Goal: Task Accomplishment & Management: Complete application form

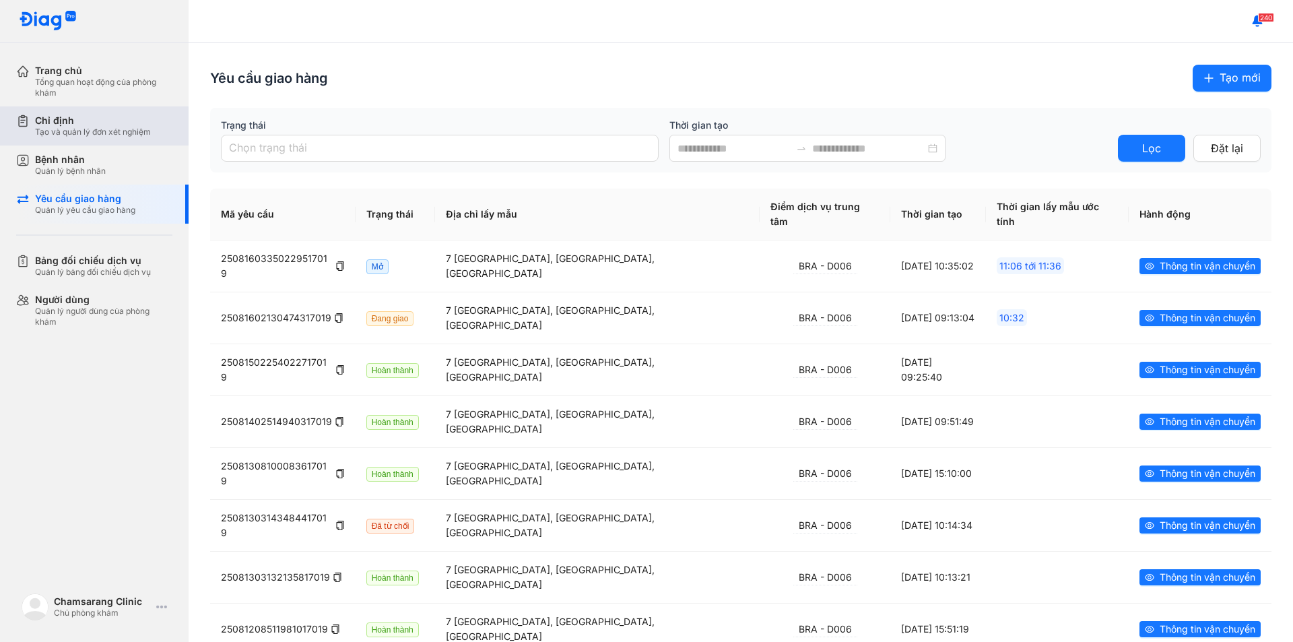
click at [92, 126] on div "Chỉ định" at bounding box center [93, 121] width 116 height 12
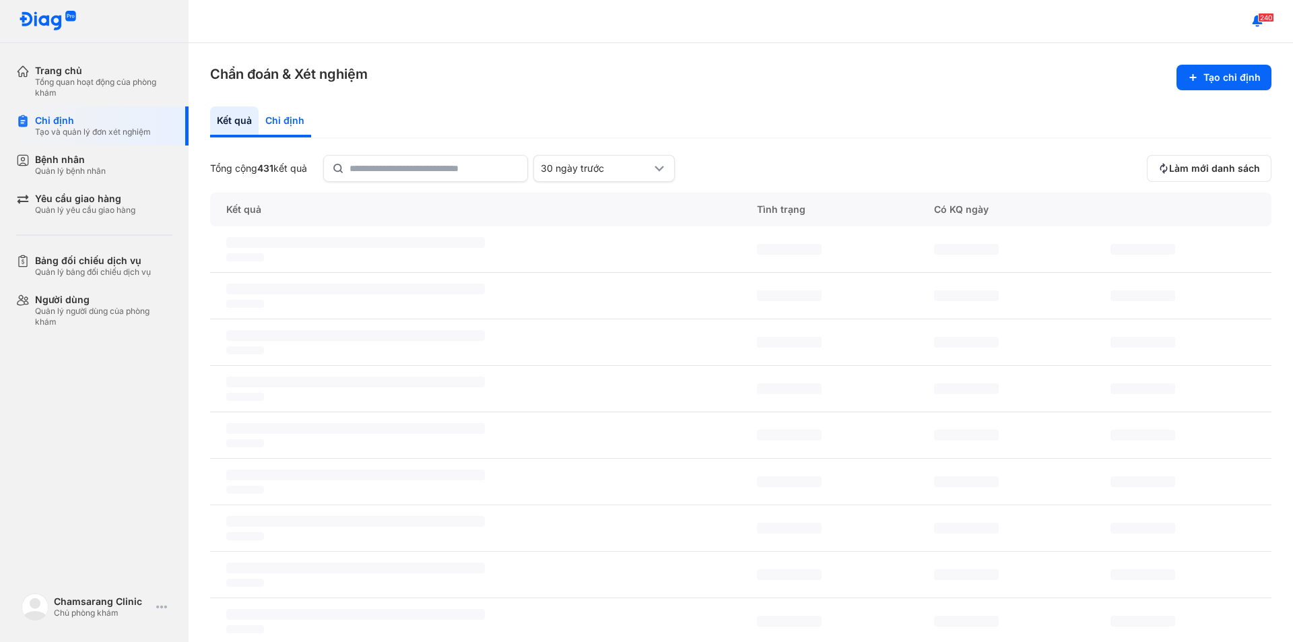
click at [283, 119] on div "Chỉ định" at bounding box center [285, 121] width 53 height 31
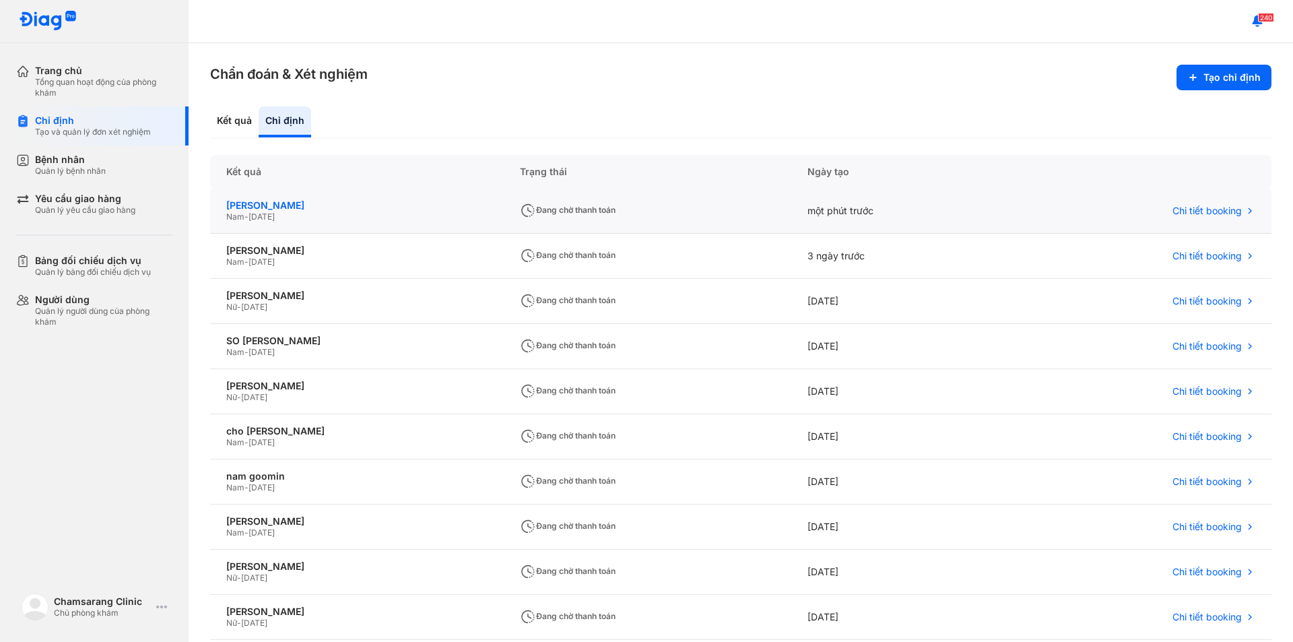
click at [389, 205] on div "[PERSON_NAME]" at bounding box center [356, 205] width 261 height 12
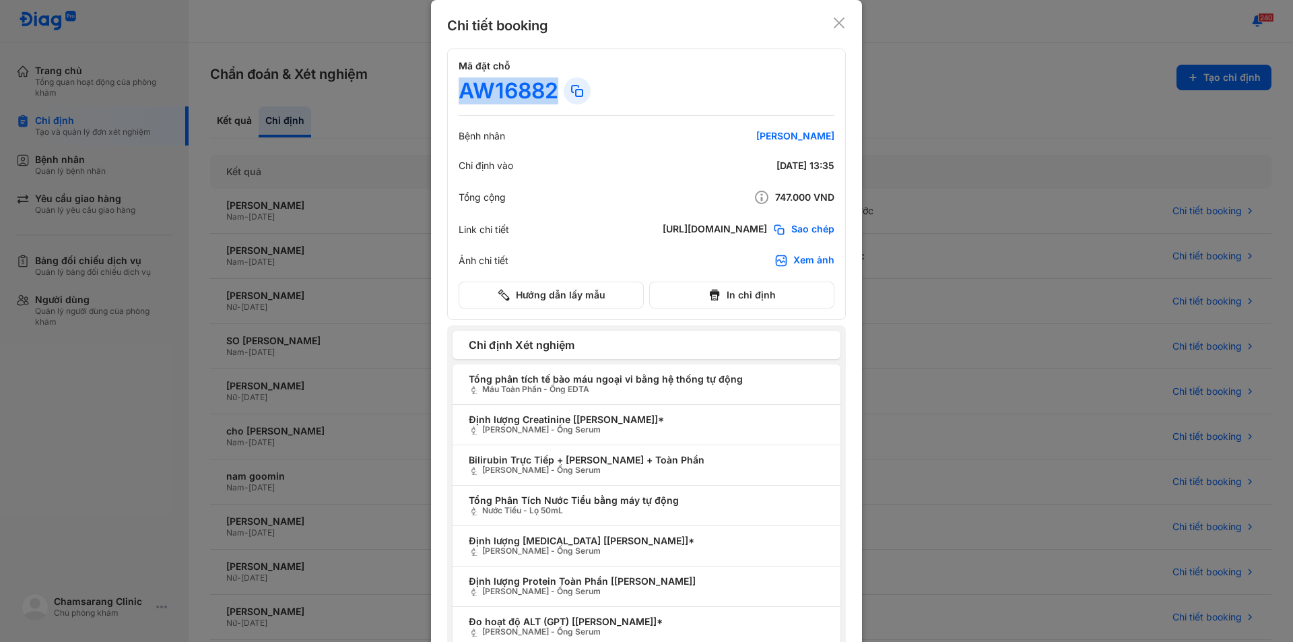
drag, startPoint x: 458, startPoint y: 92, endPoint x: 553, endPoint y: 87, distance: 95.1
click at [553, 87] on div "AW16882" at bounding box center [509, 90] width 100 height 27
copy div "AW16882"
click at [837, 20] on icon at bounding box center [839, 22] width 13 height 13
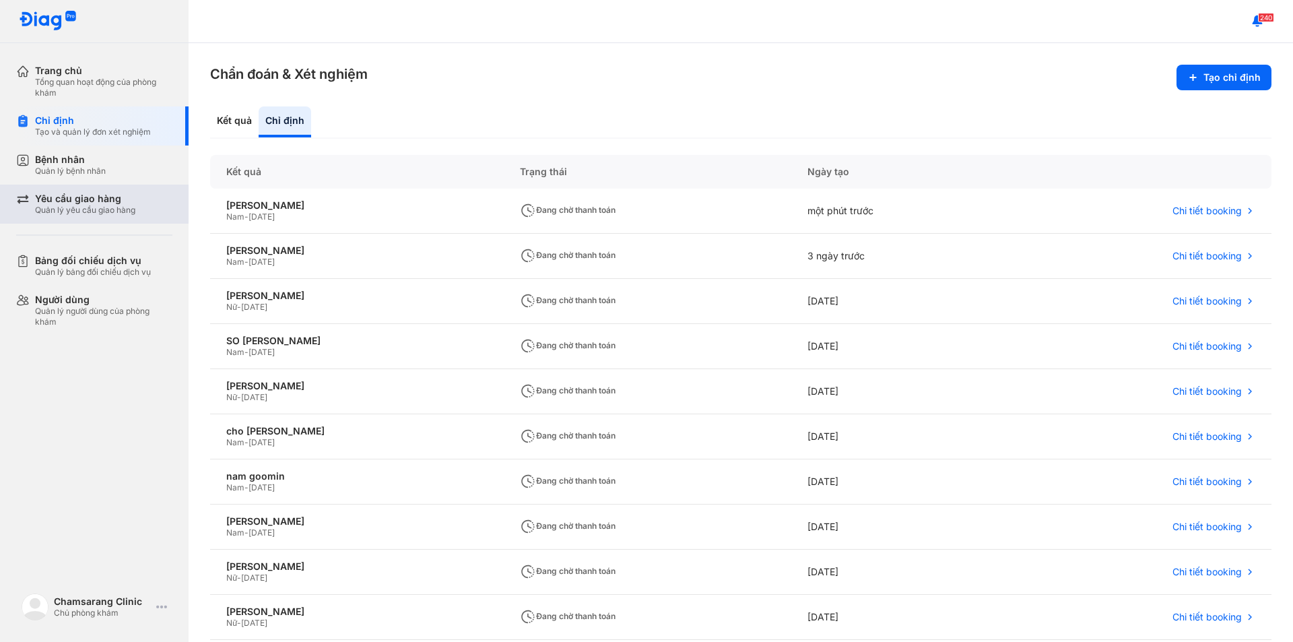
click at [96, 204] on div "Yêu cầu giao hàng" at bounding box center [85, 199] width 100 height 12
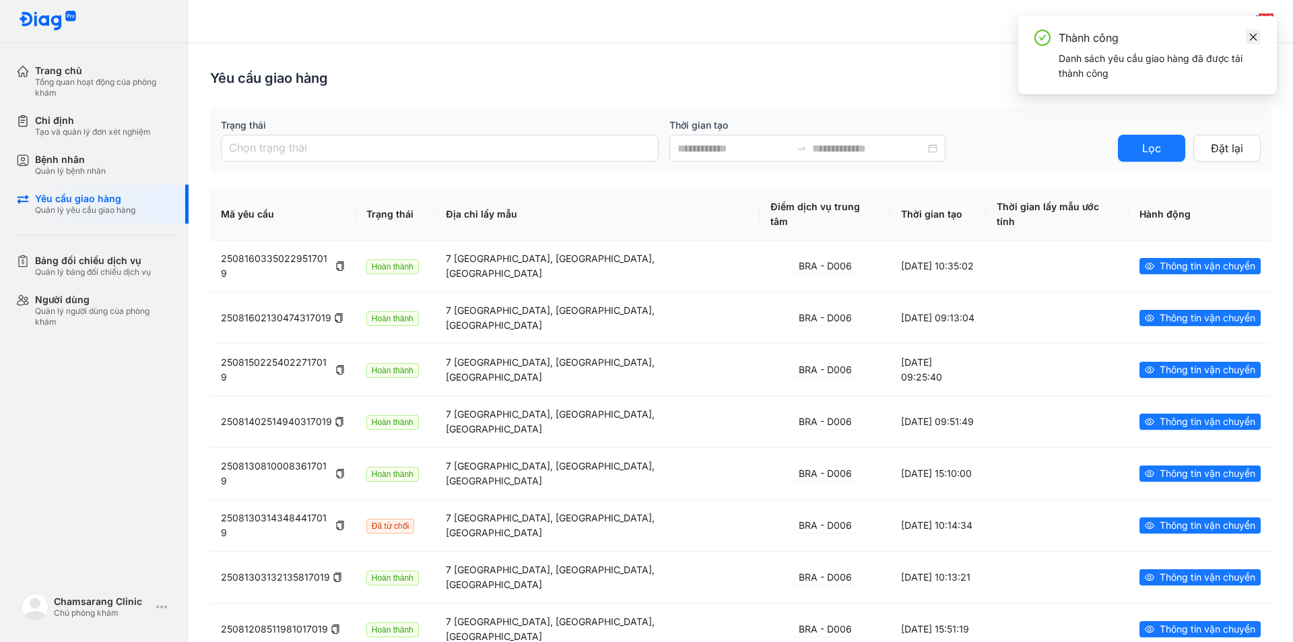
click at [1254, 34] on icon "close" at bounding box center [1253, 36] width 9 height 9
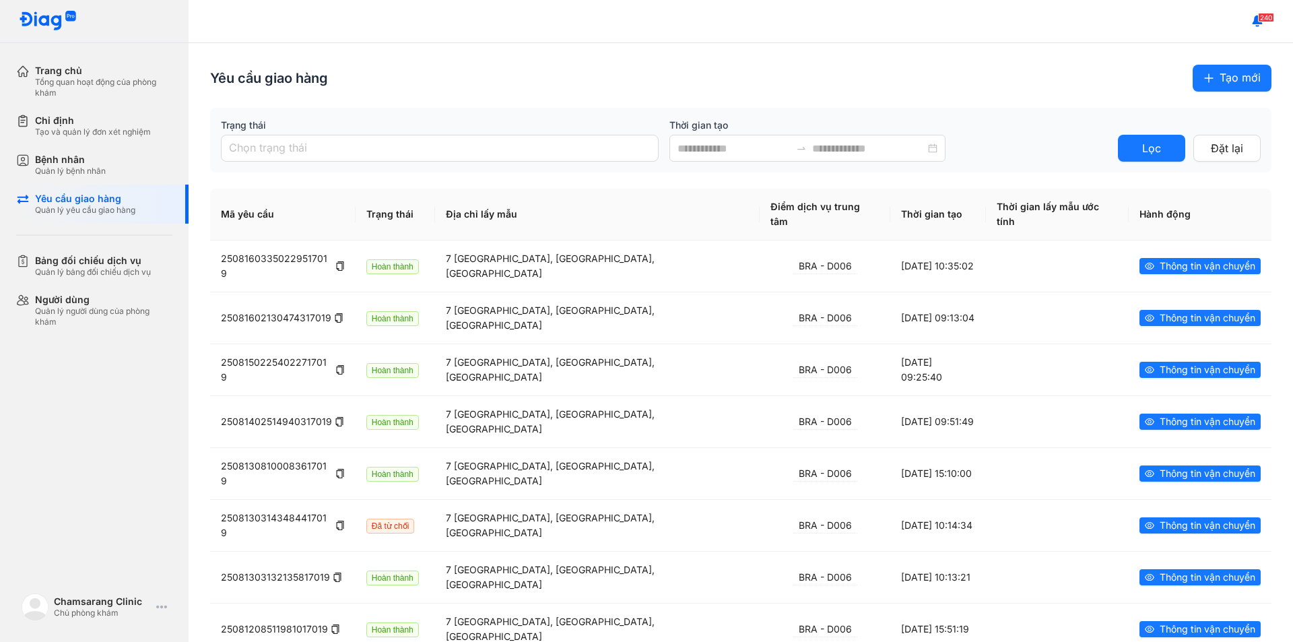
click at [1204, 77] on icon "plus" at bounding box center [1209, 78] width 11 height 11
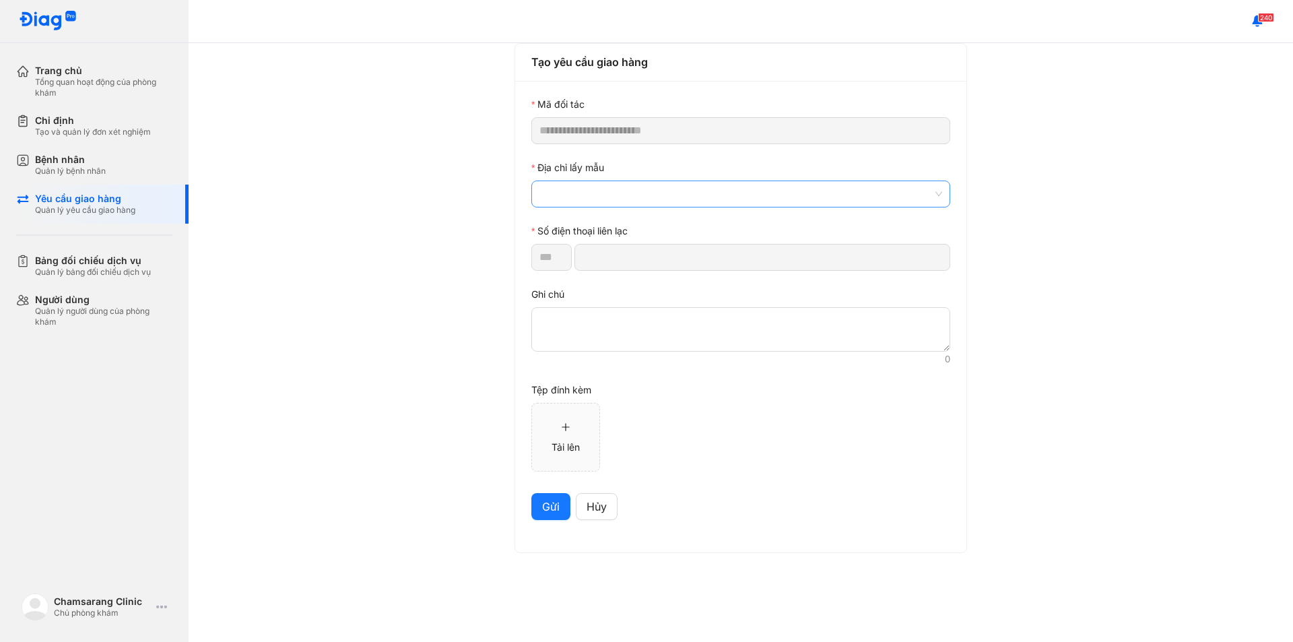
drag, startPoint x: 618, startPoint y: 195, endPoint x: 621, endPoint y: 206, distance: 11.8
click at [619, 193] on span at bounding box center [741, 194] width 403 height 26
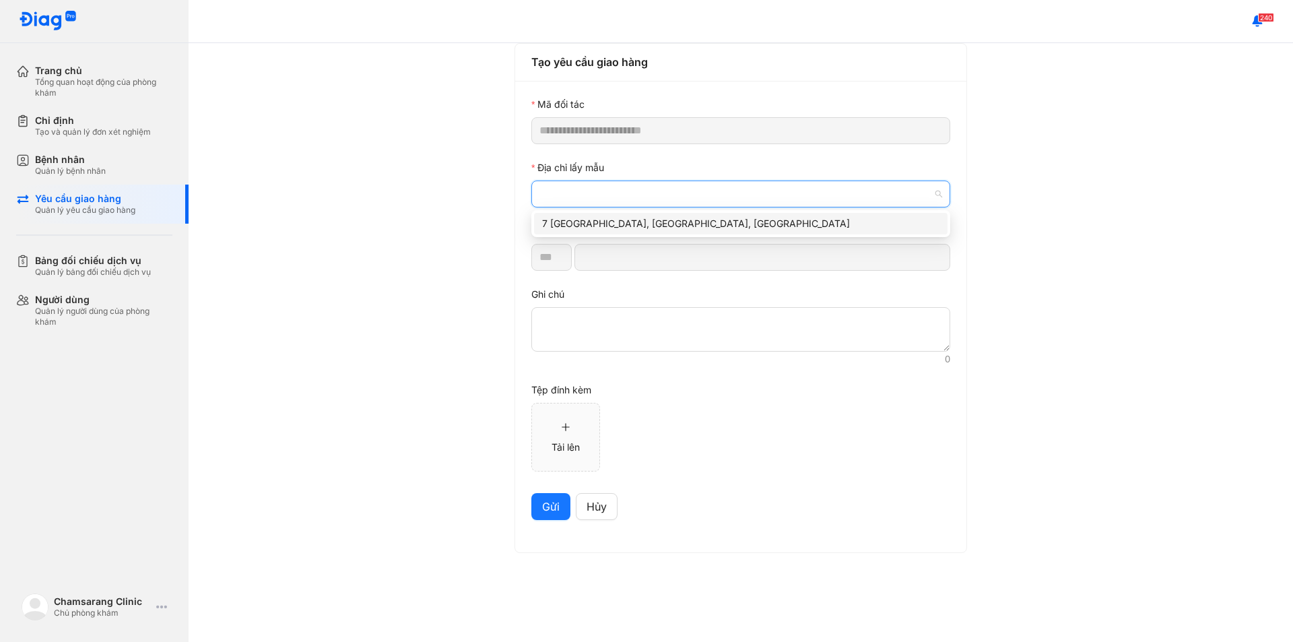
drag, startPoint x: 621, startPoint y: 222, endPoint x: 625, endPoint y: 268, distance: 46.0
click at [622, 222] on div "7 [GEOGRAPHIC_DATA], [GEOGRAPHIC_DATA], [GEOGRAPHIC_DATA]" at bounding box center [740, 223] width 397 height 15
type input "*********"
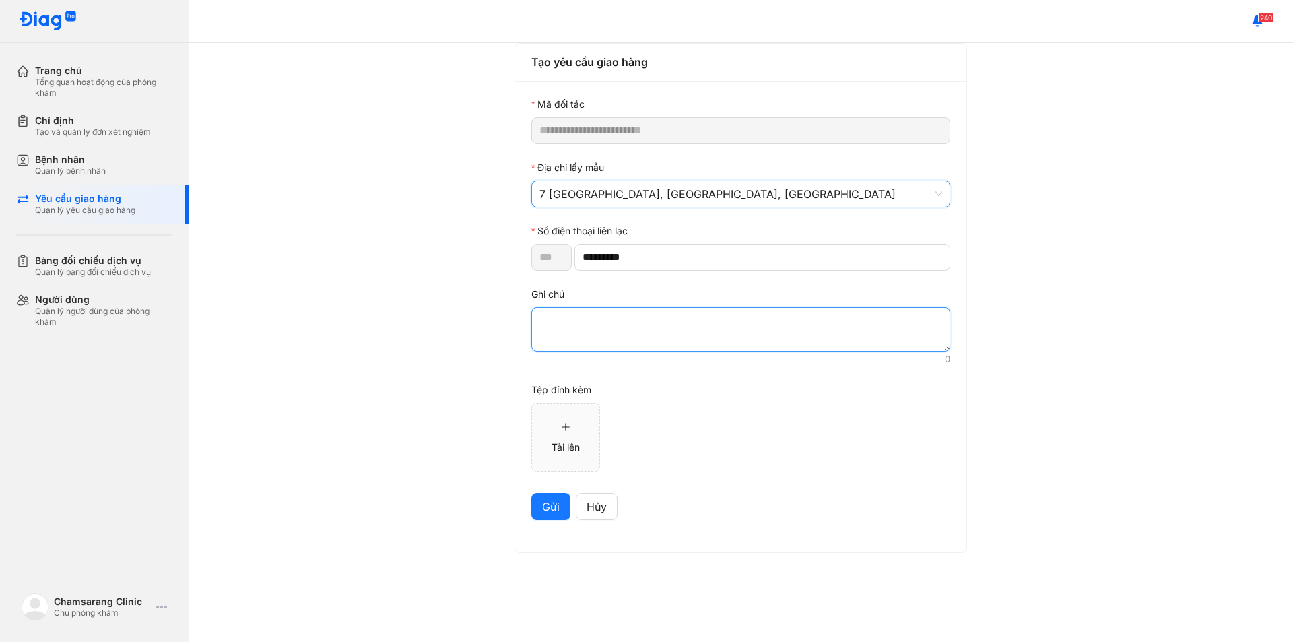
click at [618, 335] on textarea at bounding box center [740, 329] width 419 height 44
paste textarea "*******"
type textarea "*******"
click at [554, 507] on span "Gửi" at bounding box center [551, 506] width 18 height 17
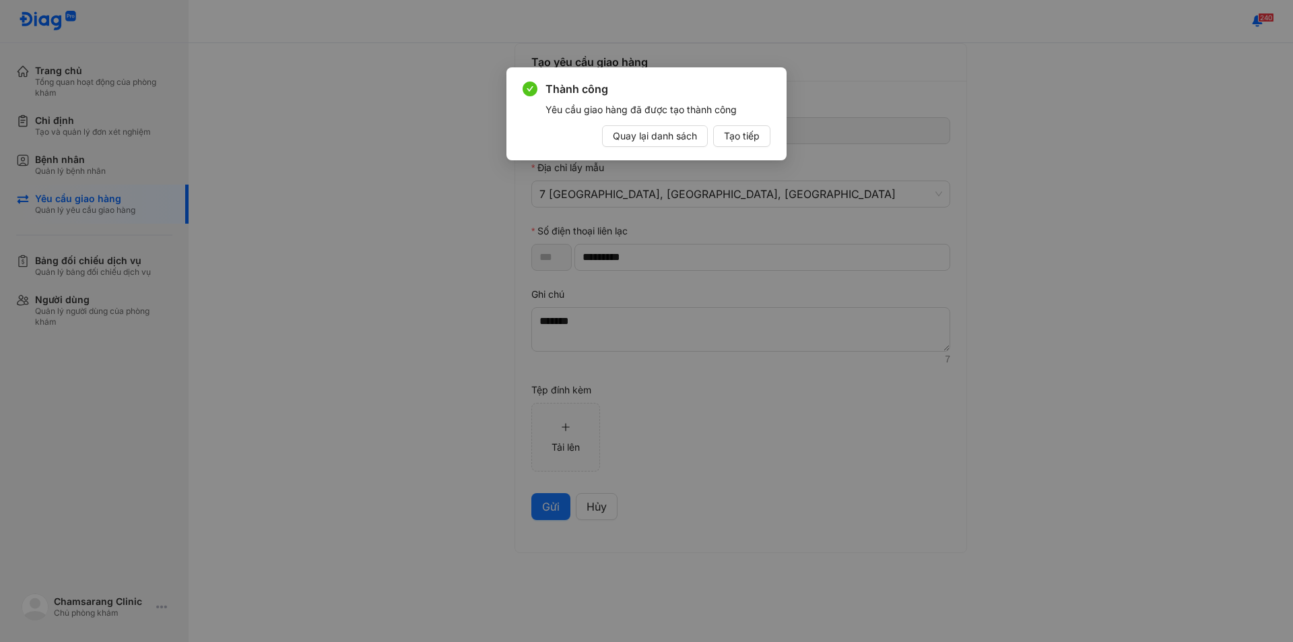
drag, startPoint x: 637, startPoint y: 133, endPoint x: 701, endPoint y: 119, distance: 64.9
click at [637, 130] on span "Quay lại danh sách" at bounding box center [655, 136] width 84 height 15
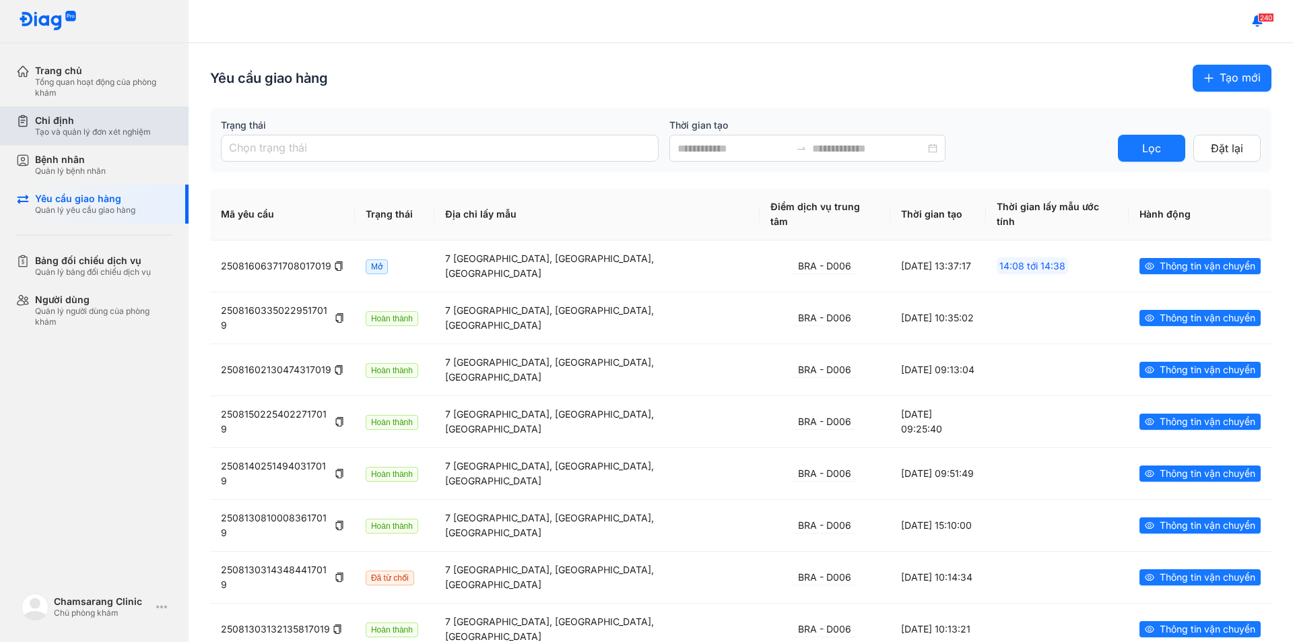
click at [93, 143] on div "Chỉ định Tạo và quản lý đơn xét nghiệm" at bounding box center [102, 125] width 172 height 39
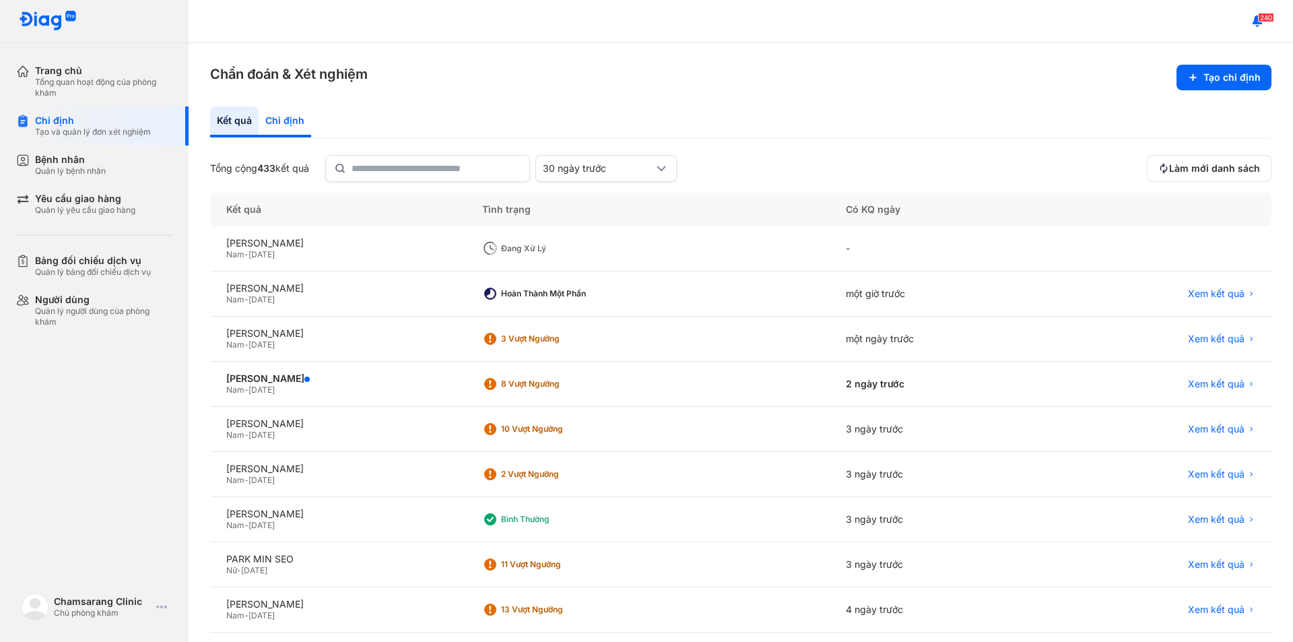
click at [295, 122] on div "Chỉ định" at bounding box center [285, 121] width 53 height 31
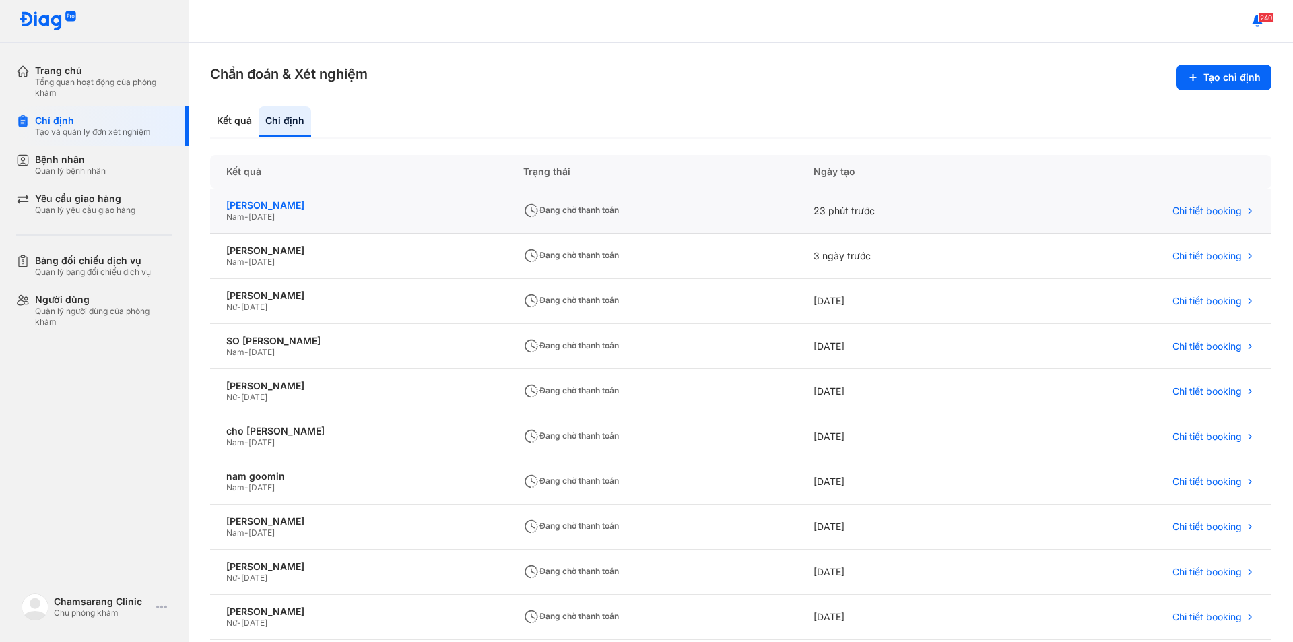
click at [300, 206] on div "[PERSON_NAME]" at bounding box center [358, 205] width 265 height 12
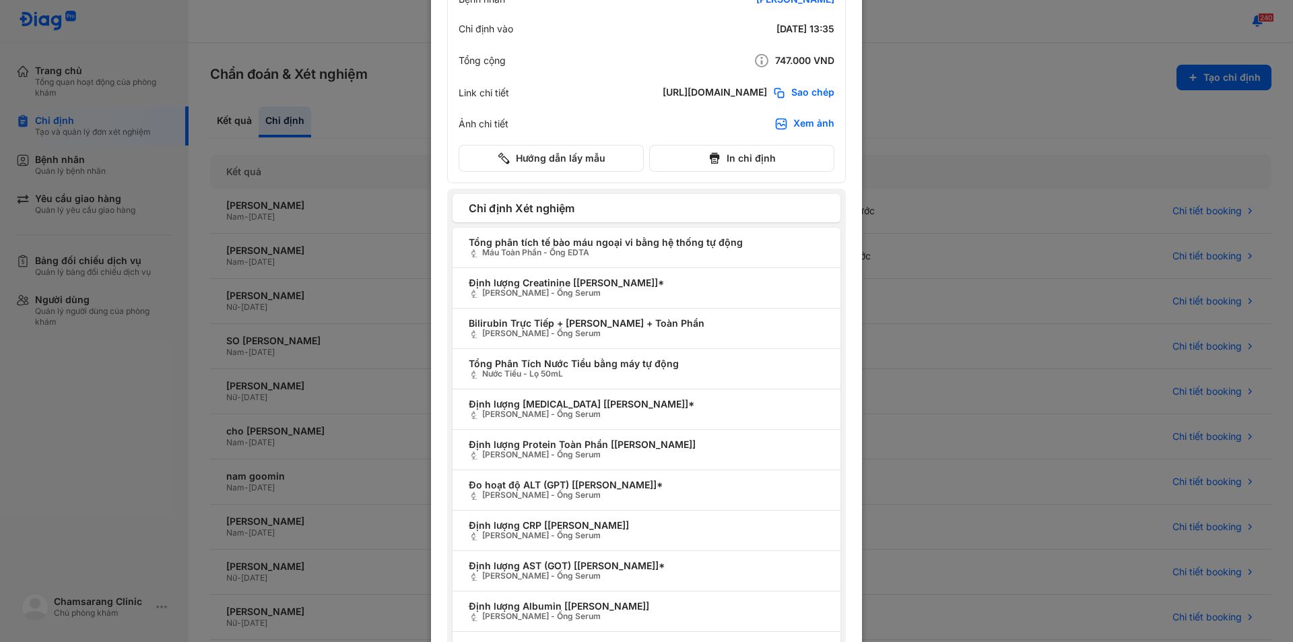
scroll to position [135, 0]
click at [323, 53] on div at bounding box center [646, 186] width 1293 height 642
